Goal: Complete application form: Complete application form

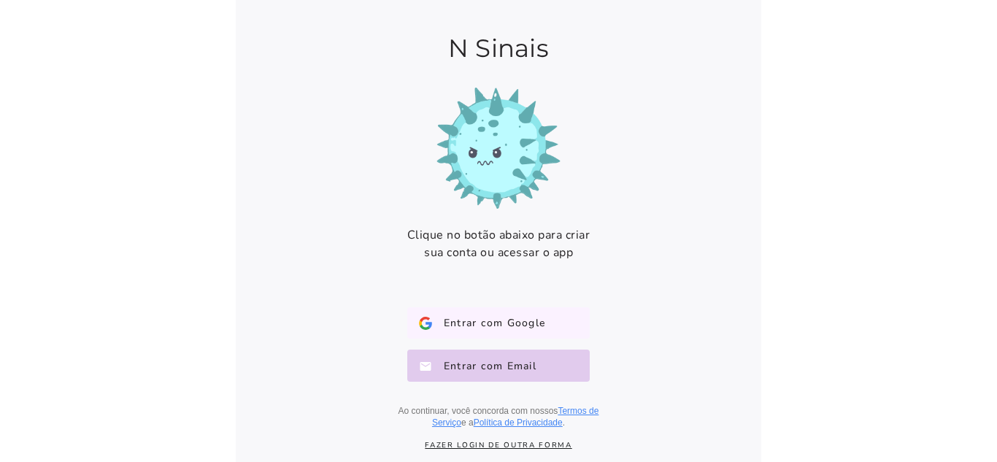
click at [456, 316] on span "Entrar com Google" at bounding box center [488, 323] width 113 height 15
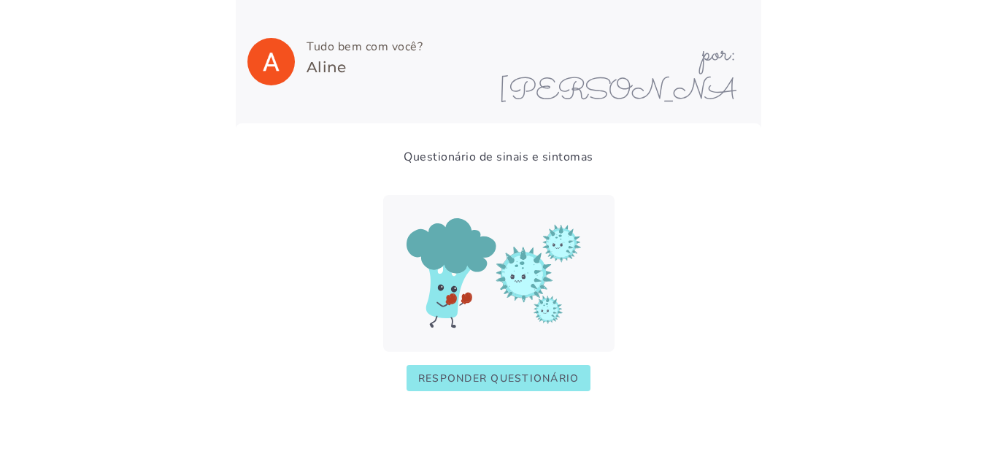
scroll to position [1, 0]
click at [483, 248] on img at bounding box center [498, 272] width 231 height 157
click at [0, 0] on slot "Responder questionário" at bounding box center [0, 0] width 0 height 0
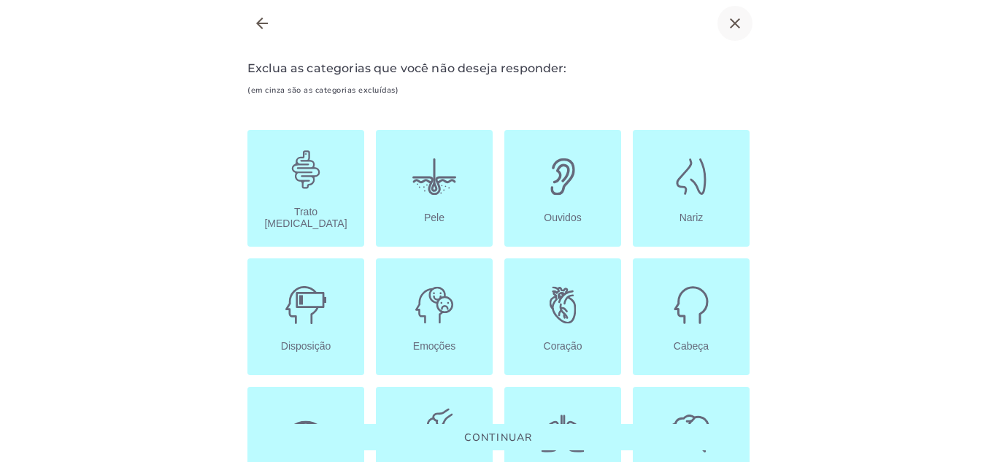
click at [730, 24] on icon "close" at bounding box center [735, 24] width 18 height 18
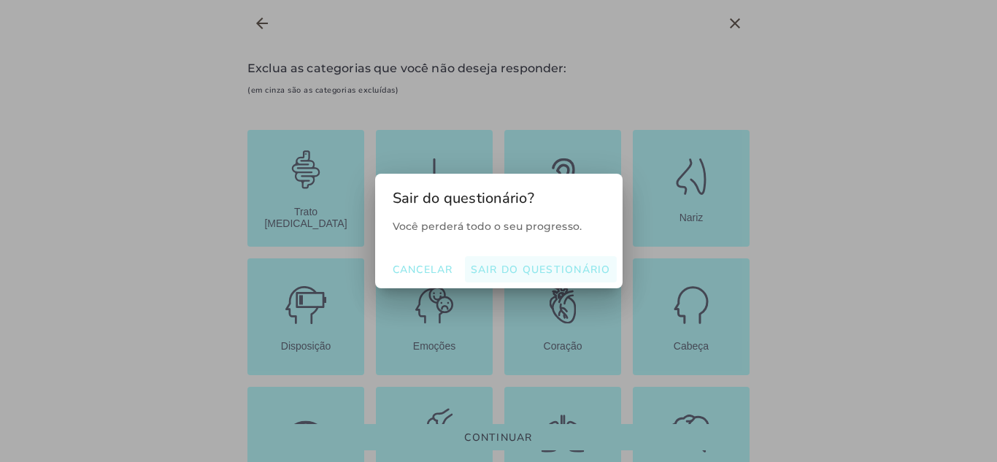
click at [0, 0] on slot "Sair do questionário" at bounding box center [0, 0] width 0 height 0
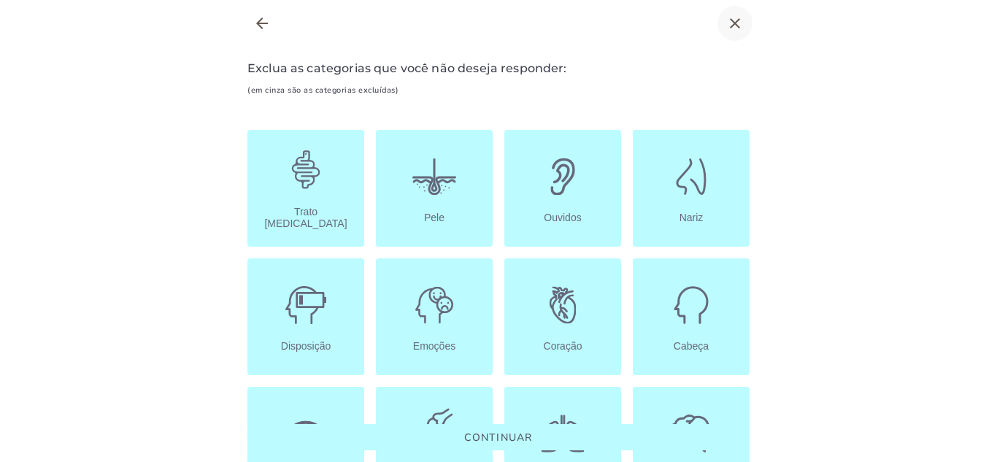
click at [732, 23] on icon "close" at bounding box center [735, 24] width 18 height 18
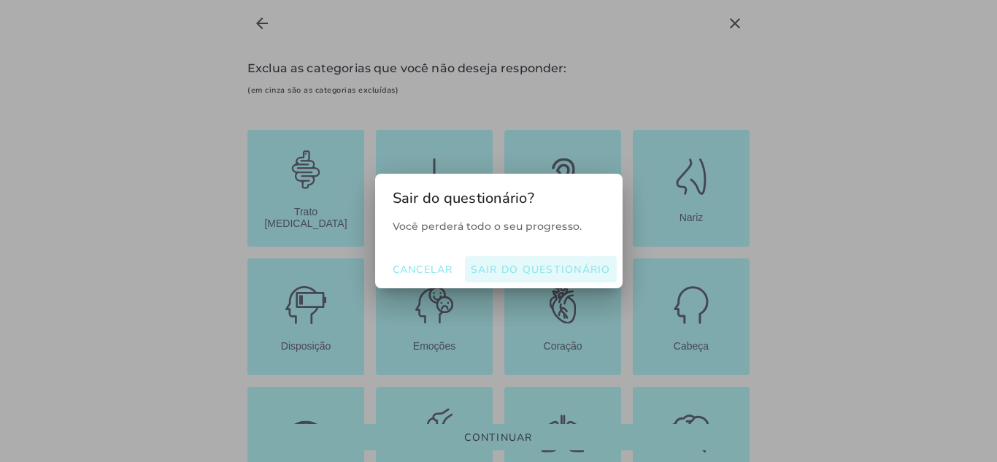
click at [0, 0] on slot "Sair do questionário" at bounding box center [0, 0] width 0 height 0
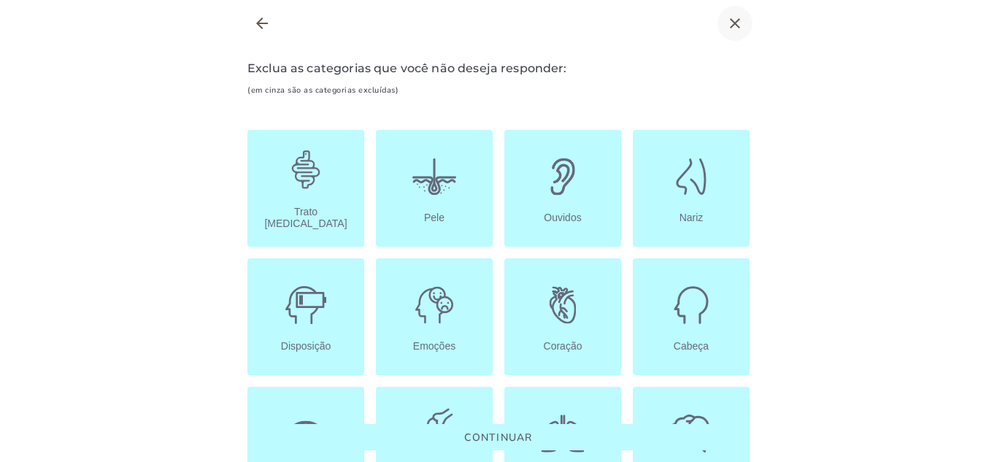
click at [737, 21] on icon "close" at bounding box center [735, 24] width 18 height 18
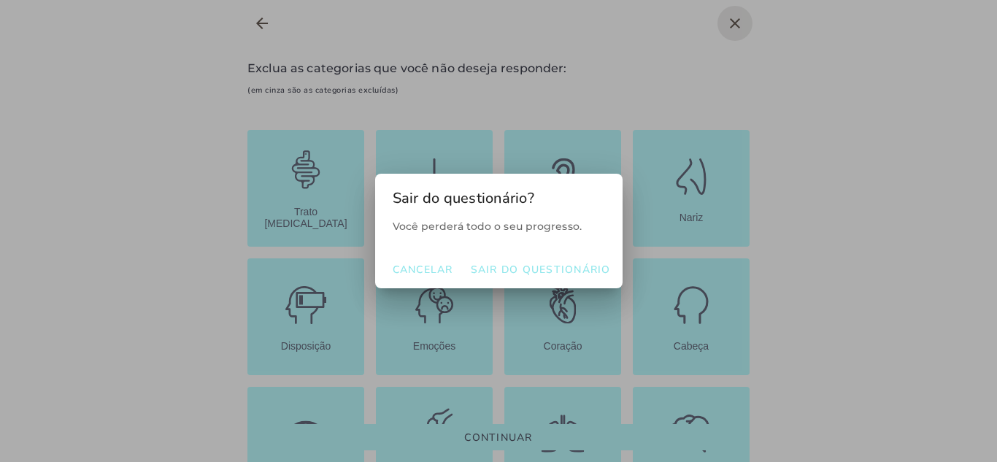
click at [257, 18] on div at bounding box center [498, 231] width 997 height 462
